Goal: Find specific page/section: Find specific page/section

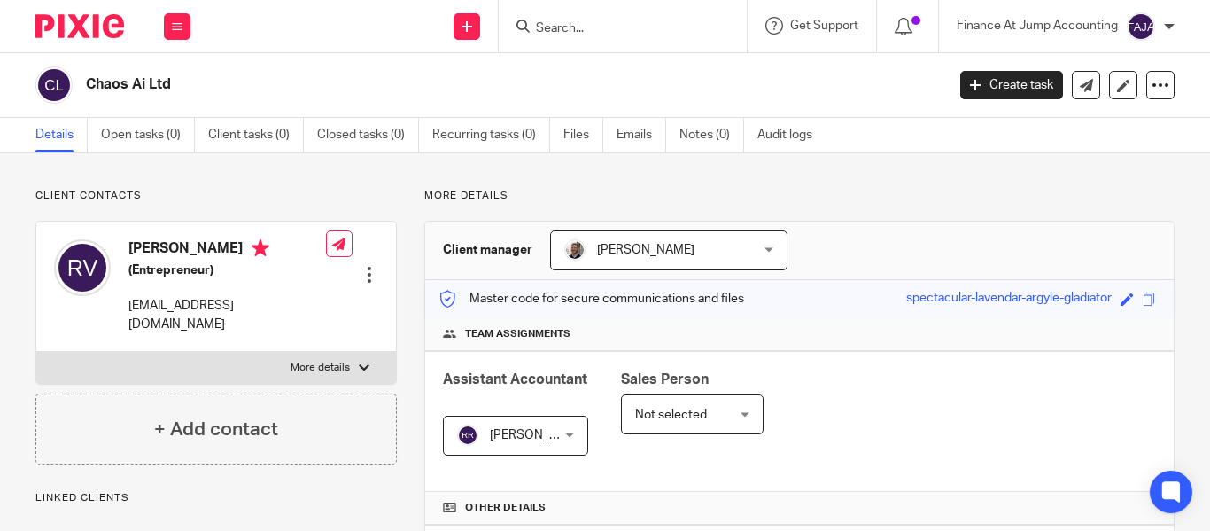
click at [549, 31] on input "Search" at bounding box center [613, 29] width 159 height 16
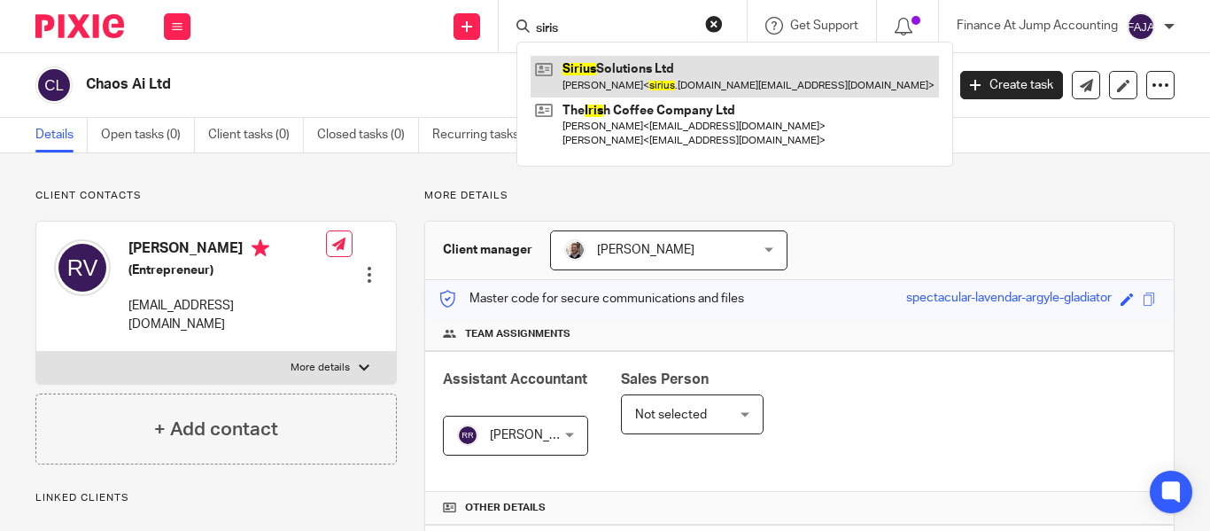
type input "siris"
click at [680, 68] on link at bounding box center [735, 76] width 408 height 41
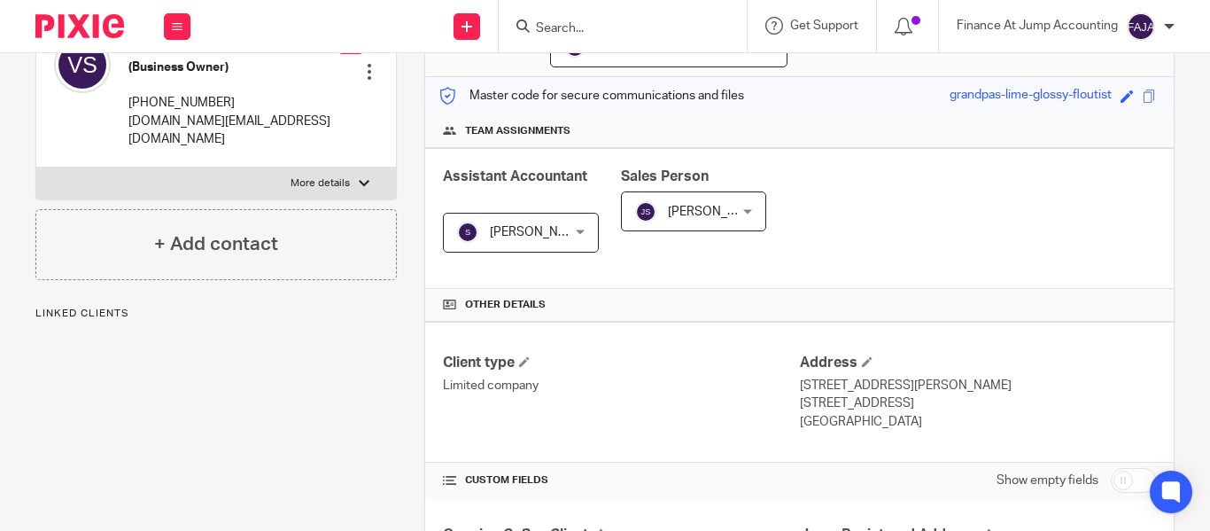
scroll to position [211, 0]
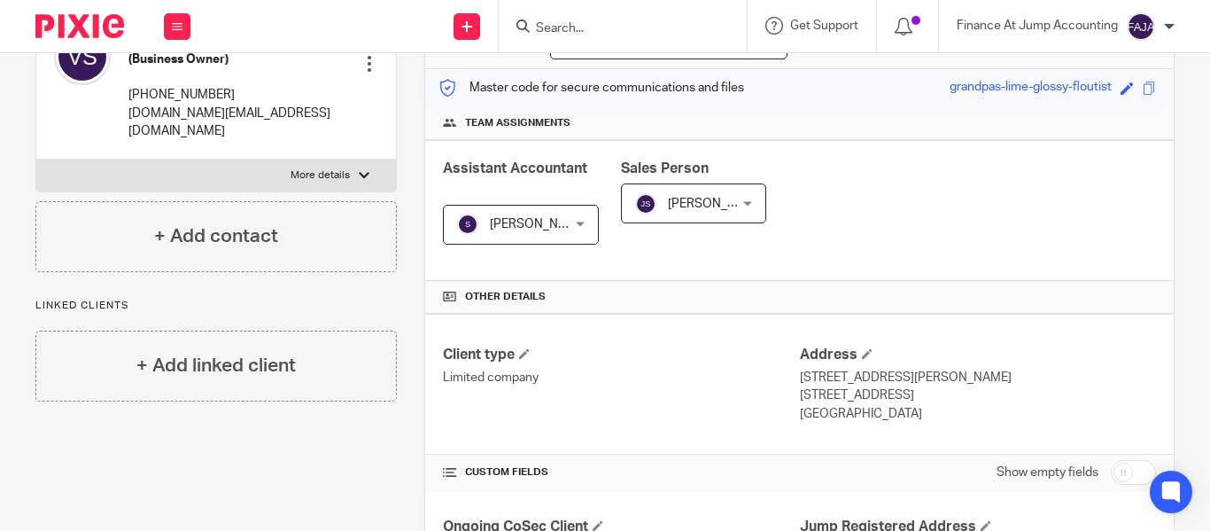
click at [573, 28] on input "Search" at bounding box center [613, 29] width 159 height 16
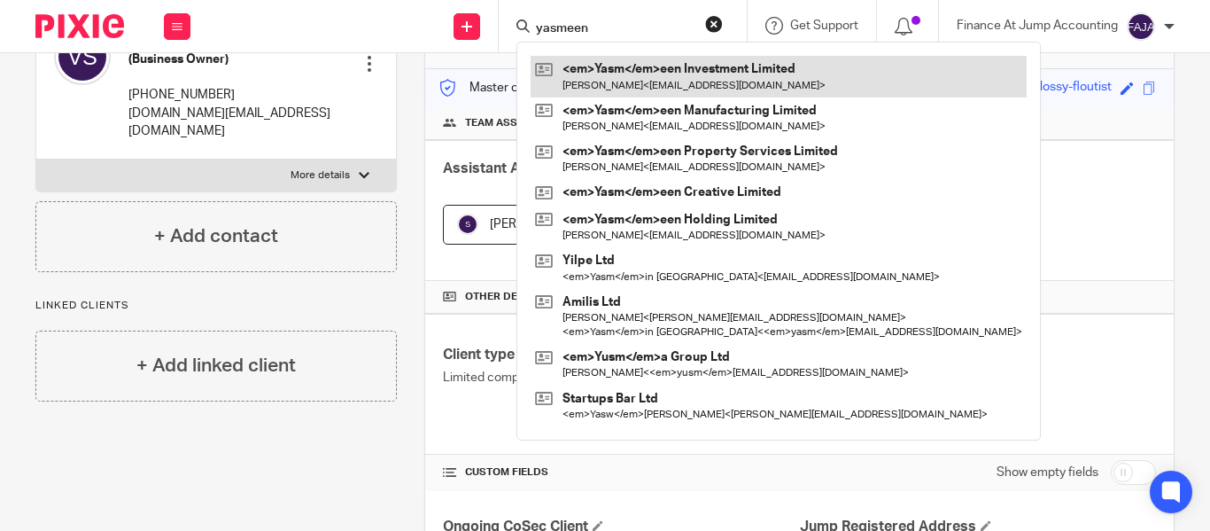
type input "yasmeen"
click at [643, 90] on link at bounding box center [779, 76] width 496 height 41
